Goal: Information Seeking & Learning: Learn about a topic

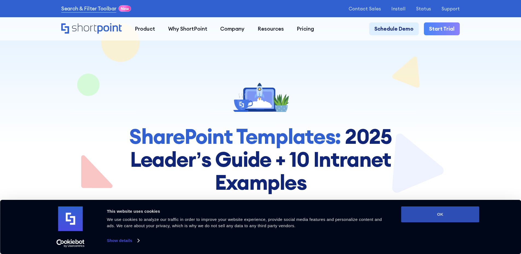
click at [442, 218] on button "OK" at bounding box center [440, 215] width 78 height 16
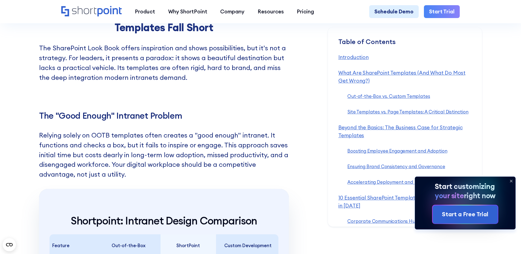
scroll to position [5445, 0]
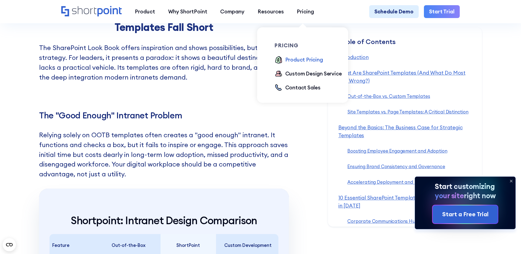
click at [291, 63] on div "Product Pricing" at bounding box center [304, 60] width 38 height 8
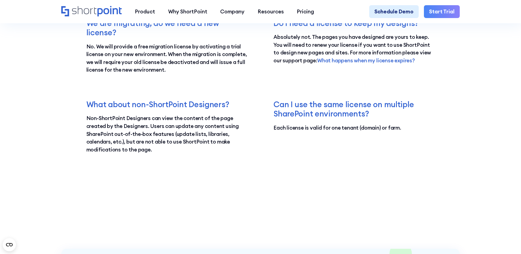
scroll to position [1126, 0]
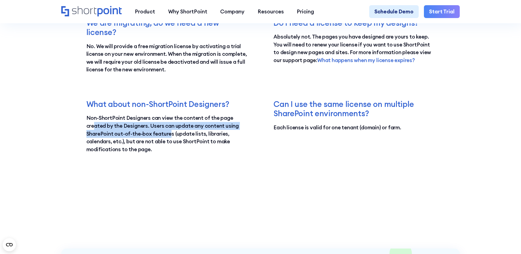
drag, startPoint x: 92, startPoint y: 137, endPoint x: 184, endPoint y: 144, distance: 92.2
click at [181, 144] on p "Non-ShortPoint Designers can view the content of the page created by the Design…" at bounding box center [166, 133] width 161 height 39
click at [150, 146] on p "Non-ShortPoint Designers can view the content of the page created by the Design…" at bounding box center [166, 133] width 161 height 39
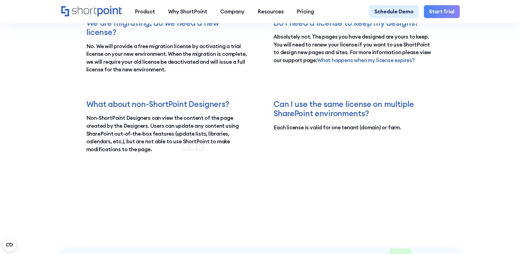
click at [175, 137] on p "Non-ShortPoint Designers can view the content of the page created by the Design…" at bounding box center [166, 133] width 161 height 39
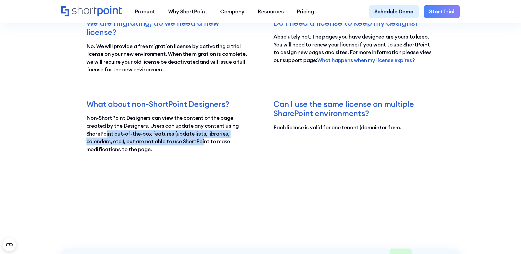
drag, startPoint x: 118, startPoint y: 145, endPoint x: 202, endPoint y: 148, distance: 84.6
click at [202, 148] on p "Non-ShortPoint Designers can view the content of the page created by the Design…" at bounding box center [166, 133] width 161 height 39
click at [167, 153] on p "Non-ShortPoint Designers can view the content of the page created by the Design…" at bounding box center [166, 133] width 161 height 39
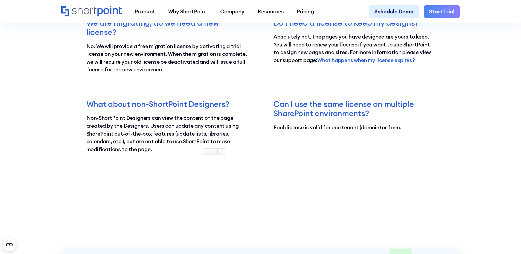
click at [215, 130] on p "Non-ShortPoint Designers can view the content of the page created by the Design…" at bounding box center [166, 133] width 161 height 39
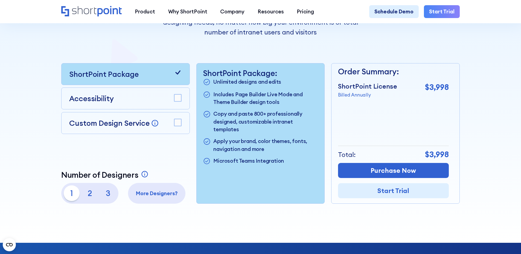
scroll to position [146, 0]
click at [92, 99] on p "Accessibility" at bounding box center [91, 98] width 45 height 11
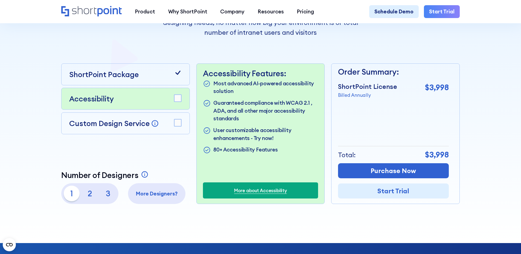
click at [89, 123] on p "Custom Design Service" at bounding box center [109, 123] width 80 height 9
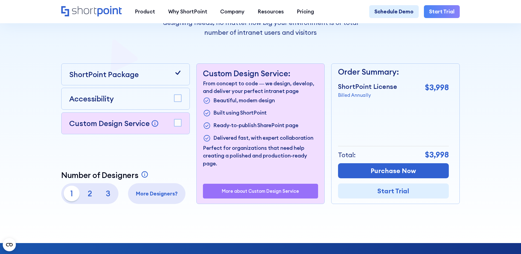
click at [85, 80] on p "ShortPoint Package" at bounding box center [103, 74] width 69 height 11
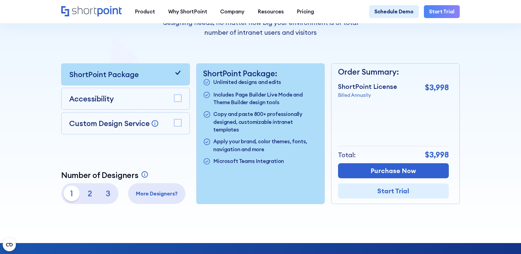
click at [88, 196] on p "2" at bounding box center [90, 194] width 16 height 16
click at [71, 198] on p "1" at bounding box center [72, 194] width 16 height 16
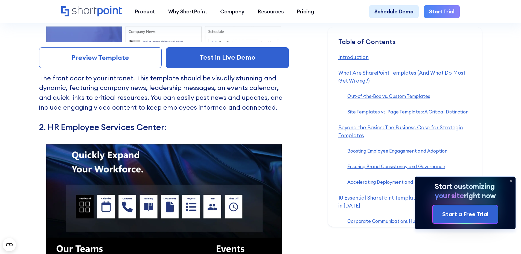
scroll to position [3114, 0]
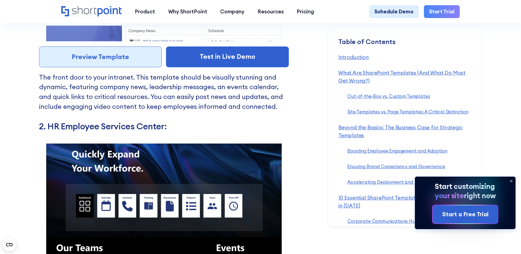
click at [111, 67] on link "Preview Template" at bounding box center [100, 57] width 123 height 21
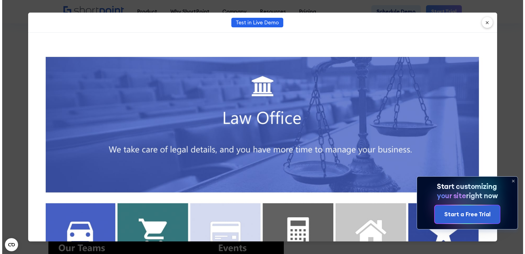
scroll to position [3095, 0]
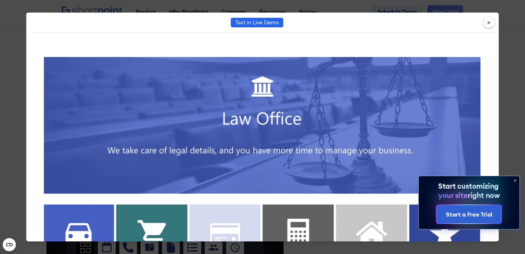
click at [515, 180] on icon at bounding box center [515, 180] width 9 height 9
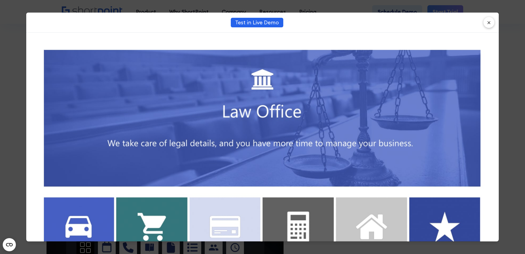
scroll to position [0, 0]
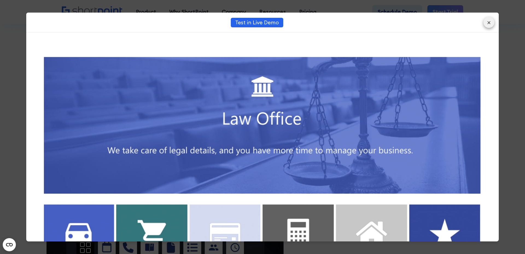
click at [488, 24] on button "×" at bounding box center [489, 22] width 11 height 11
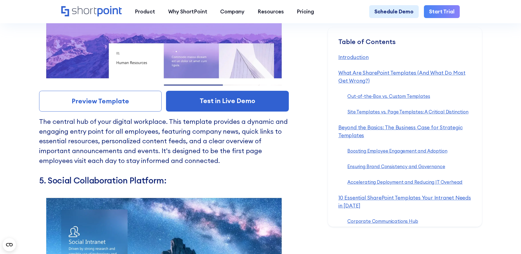
scroll to position [3797, 0]
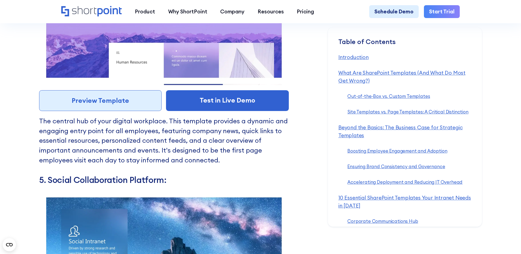
click at [120, 111] on link "Preview Template" at bounding box center [100, 100] width 123 height 21
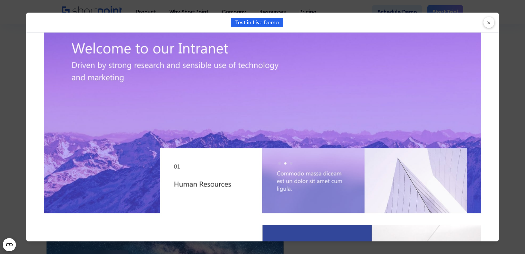
scroll to position [0, 0]
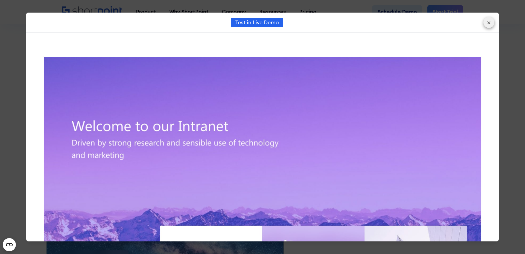
click at [491, 24] on button "×" at bounding box center [489, 22] width 11 height 11
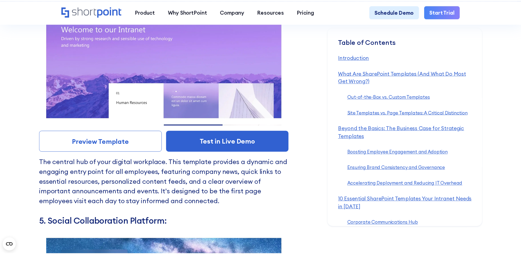
scroll to position [3797, 0]
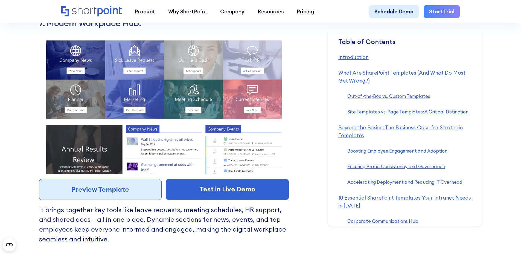
click at [98, 199] on link "Preview Template" at bounding box center [100, 189] width 123 height 21
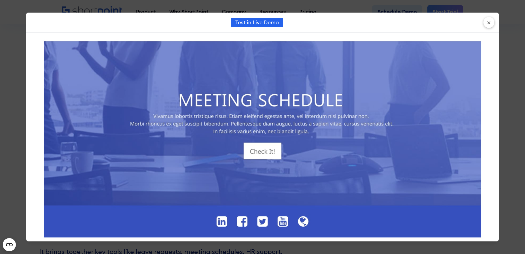
scroll to position [576, 0]
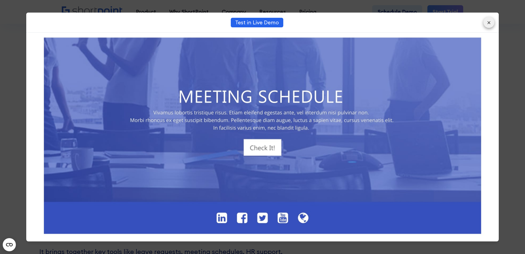
click at [492, 26] on button "×" at bounding box center [489, 22] width 11 height 11
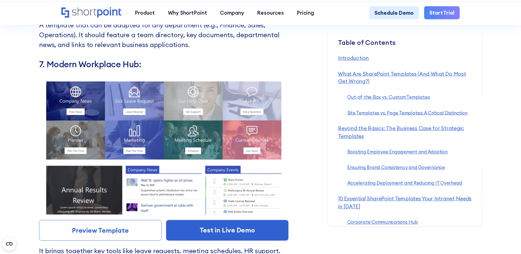
scroll to position [4426, 0]
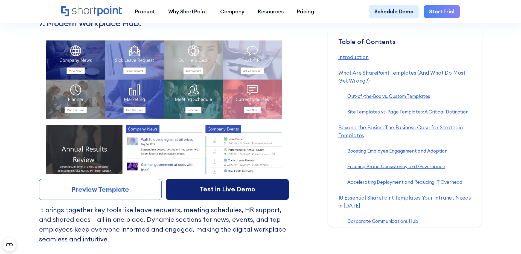
click at [259, 200] on link "Test in Live Demo" at bounding box center [227, 189] width 123 height 21
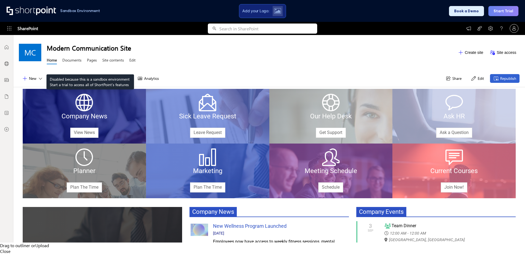
click at [90, 61] on link "Pages" at bounding box center [92, 60] width 10 height 7
click at [74, 60] on link "Documents" at bounding box center [71, 60] width 19 height 7
click at [110, 61] on link "Site contents" at bounding box center [113, 60] width 22 height 7
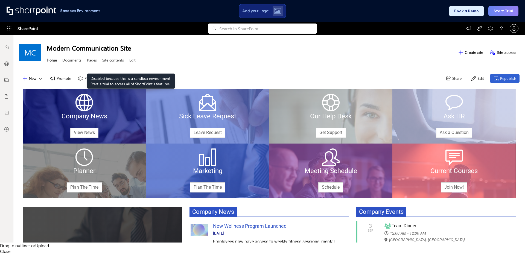
click at [131, 60] on link "Edit" at bounding box center [132, 60] width 6 height 7
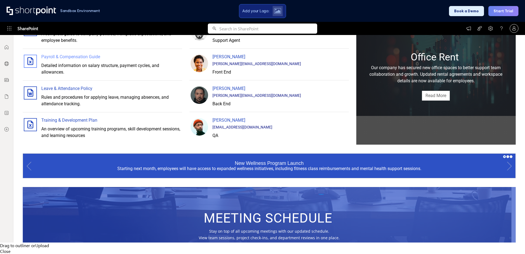
scroll to position [410, 0]
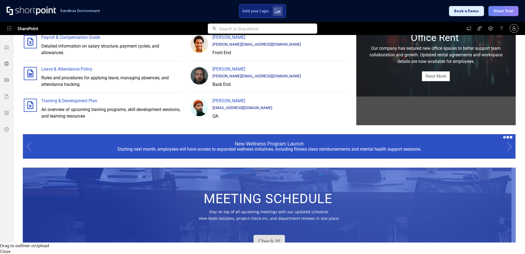
click at [270, 235] on link "Check It!" at bounding box center [269, 242] width 31 height 14
click at [268, 235] on link "Check It!" at bounding box center [269, 242] width 31 height 14
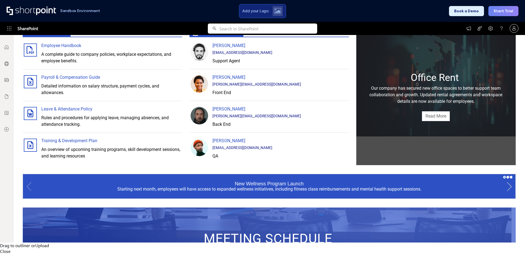
scroll to position [370, 0]
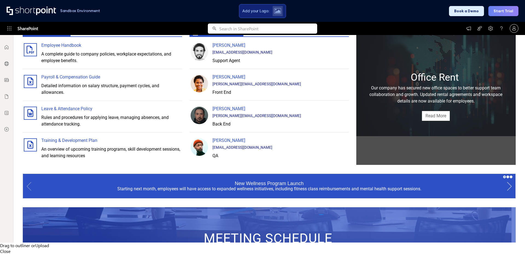
click at [504, 174] on link at bounding box center [510, 186] width 12 height 24
click at [252, 174] on div "Office Expansion Completed The renovation of our headquarters has been finalize…" at bounding box center [269, 186] width 493 height 24
click at [251, 181] on div "Office Expansion Completed" at bounding box center [269, 183] width 62 height 5
click at [506, 174] on link at bounding box center [510, 186] width 12 height 24
click at [242, 186] on div "Last week, the annual Employee Excellence Awards highlighted outstanding contri…" at bounding box center [269, 188] width 471 height 5
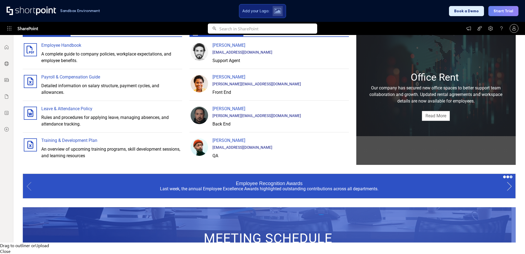
click at [505, 174] on link at bounding box center [510, 186] width 12 height 24
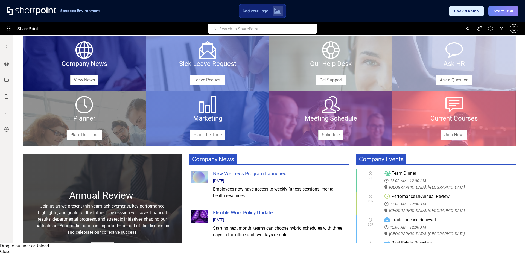
scroll to position [52, 0]
click at [202, 130] on div at bounding box center [207, 127] width 123 height 7
click at [203, 135] on link "Plan The Time" at bounding box center [207, 135] width 35 height 10
click at [194, 109] on div "Marketing Plan The Time" at bounding box center [207, 118] width 123 height 45
click at [213, 119] on span "Marketing" at bounding box center [207, 119] width 29 height 8
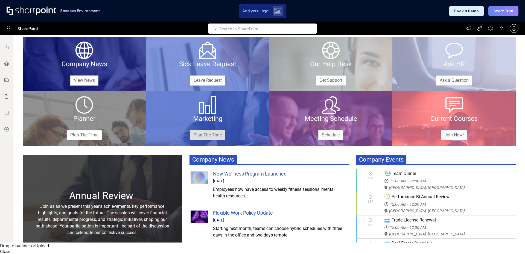
click at [208, 135] on link "Plan The Time" at bounding box center [207, 135] width 35 height 10
click at [62, 133] on div "Planner Plan The Time" at bounding box center [84, 118] width 123 height 45
click at [77, 134] on link "Plan The Time" at bounding box center [84, 135] width 35 height 10
click at [69, 86] on div "Company News View News" at bounding box center [84, 64] width 123 height 55
click at [77, 83] on link "View News" at bounding box center [84, 81] width 28 height 10
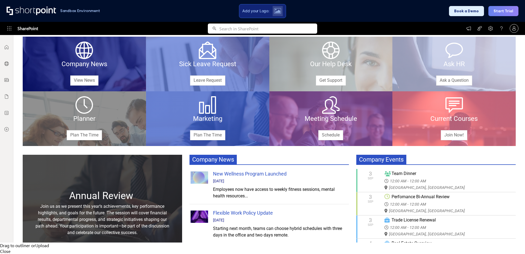
click at [181, 70] on div at bounding box center [207, 72] width 123 height 7
click at [226, 80] on div "Sick Leave Request Leave Request" at bounding box center [207, 64] width 123 height 45
click at [216, 80] on link "Leave Request" at bounding box center [207, 81] width 35 height 10
click at [446, 80] on link "Ask a Question" at bounding box center [454, 81] width 36 height 10
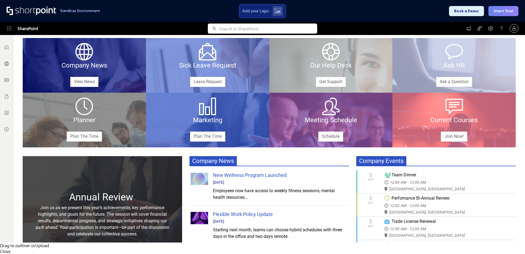
scroll to position [0, 0]
